Goal: Task Accomplishment & Management: Manage account settings

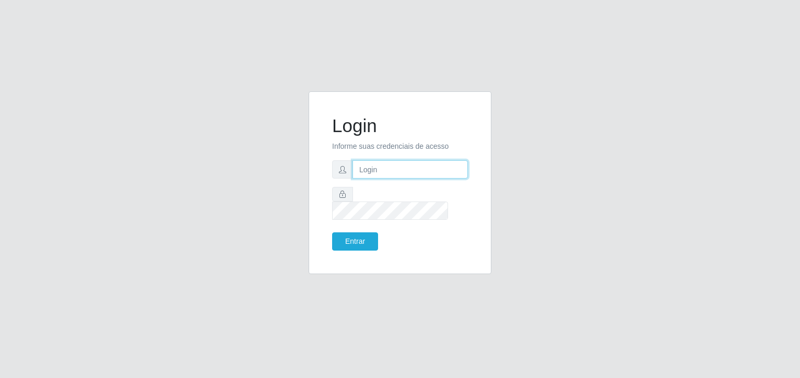
click at [360, 176] on input "text" at bounding box center [410, 169] width 115 height 18
type input "[EMAIL_ADDRESS][DOMAIN_NAME]"
click at [332, 233] on button "Entrar" at bounding box center [355, 242] width 46 height 18
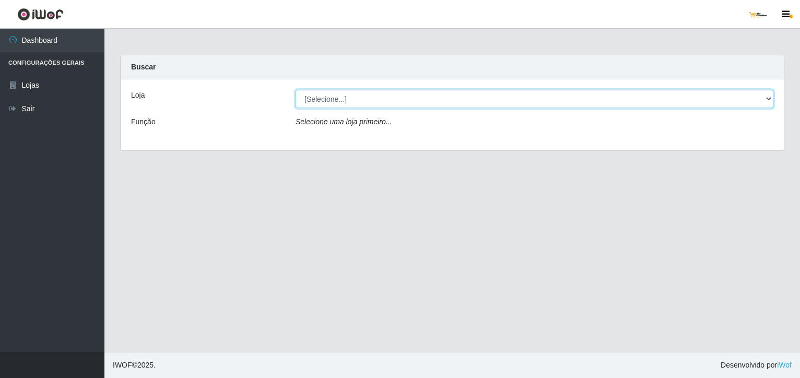
drag, startPoint x: 368, startPoint y: 91, endPoint x: 366, endPoint y: 102, distance: 10.7
click at [368, 92] on select "[Selecione...] [GEOGRAPHIC_DATA]" at bounding box center [535, 99] width 478 height 18
select select "168"
click at [296, 90] on select "[Selecione...] [GEOGRAPHIC_DATA]" at bounding box center [535, 99] width 478 height 18
